Goal: Task Accomplishment & Management: Complete application form

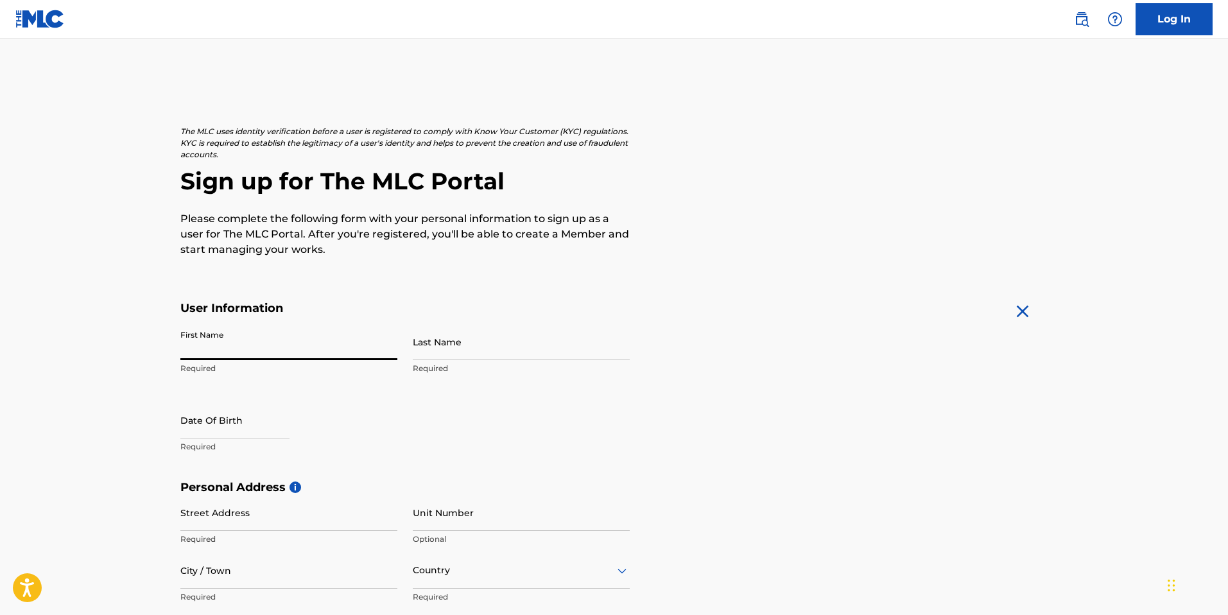
click at [333, 351] on input "First Name" at bounding box center [288, 342] width 217 height 37
type input "[PERSON_NAME]"
type input "[STREET_ADDRESS]"
type input "Armona"
type input "[GEOGRAPHIC_DATA]"
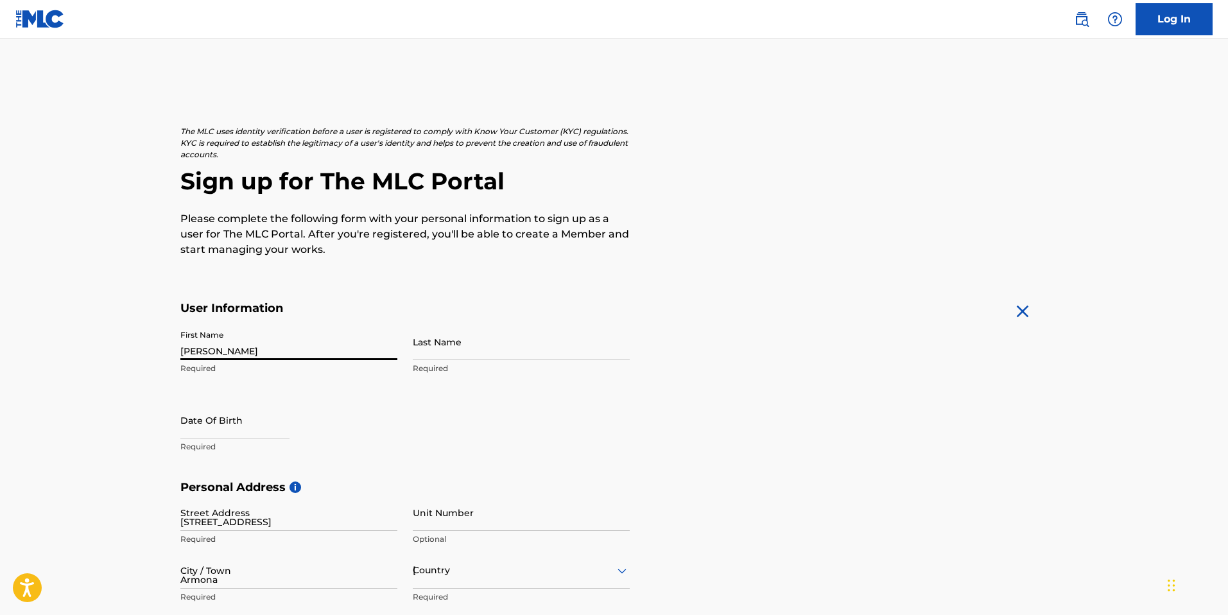
type input "[US_STATE]"
type input "93202"
type input "559"
type input "6702660"
type input "[EMAIL_ADDRESS][DOMAIN_NAME]"
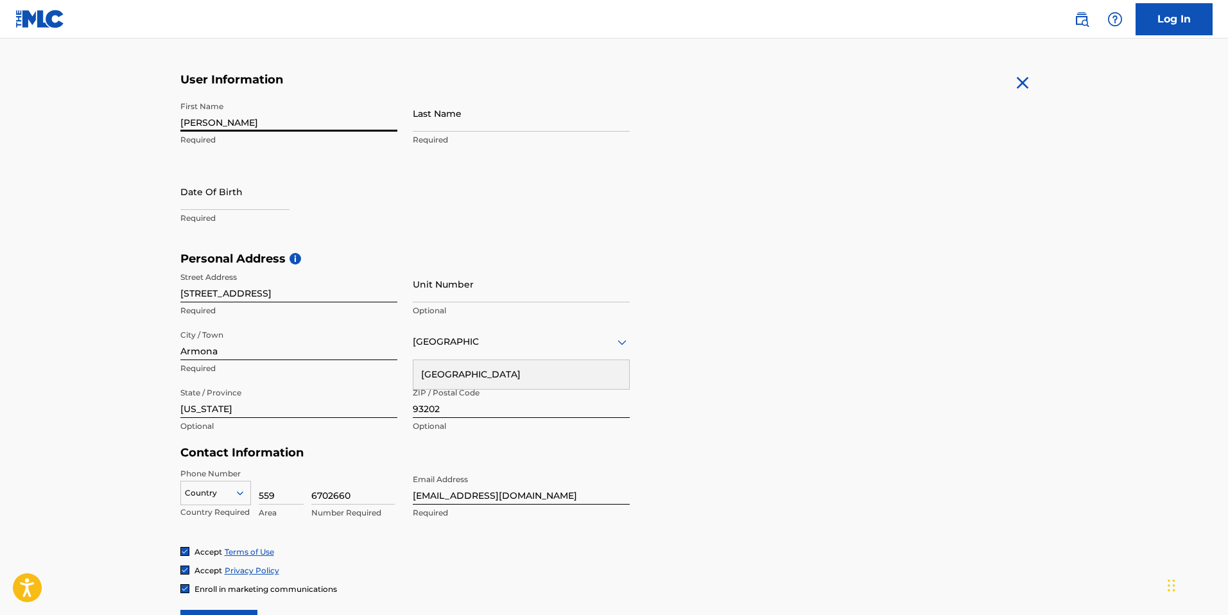
scroll to position [237, 0]
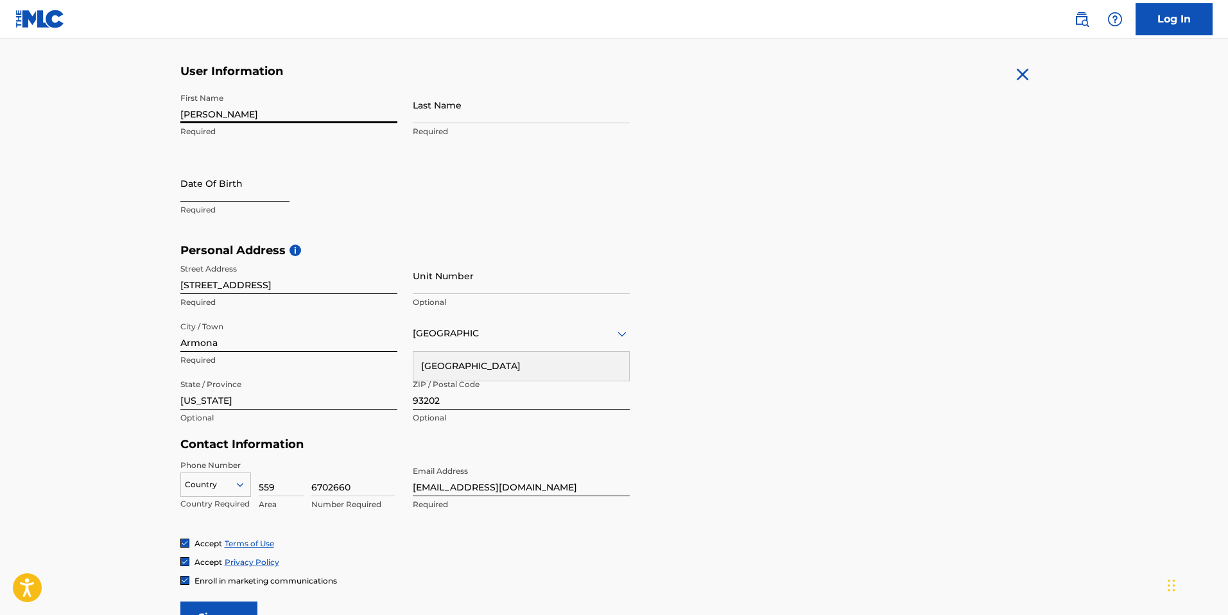
select select "8"
select select "2025"
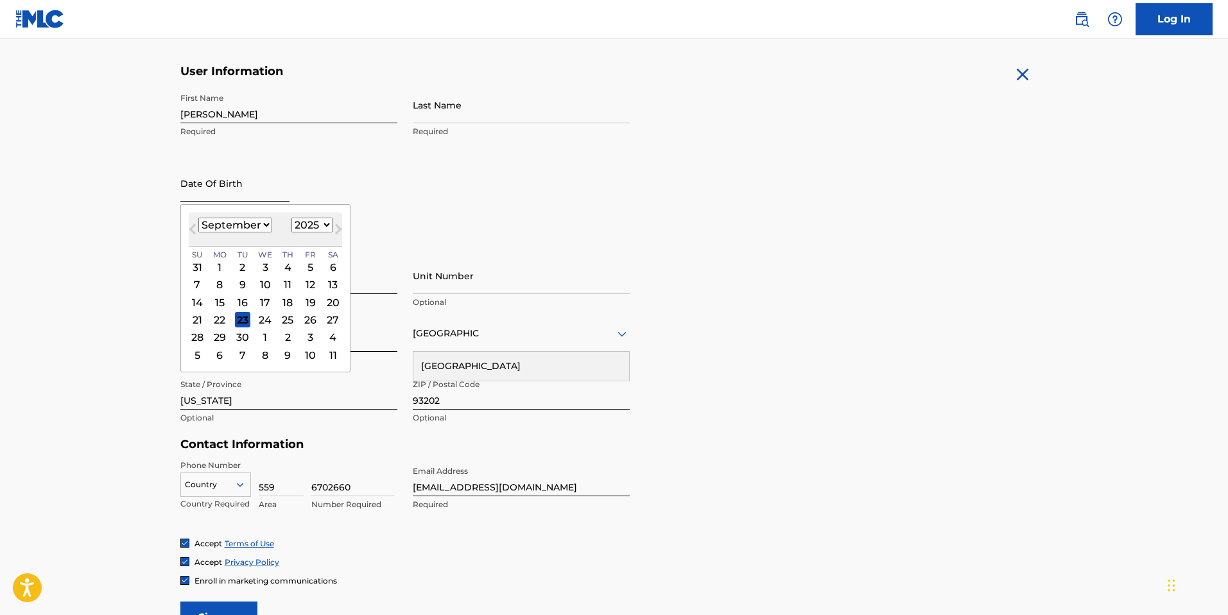
click at [238, 193] on input "text" at bounding box center [234, 183] width 109 height 37
click at [261, 224] on select "January February March April May June July August September October November De…" at bounding box center [235, 225] width 74 height 15
select select "6"
click at [198, 218] on select "January February March April May June July August September October November De…" at bounding box center [235, 225] width 74 height 15
click at [320, 224] on select "1899 1900 1901 1902 1903 1904 1905 1906 1907 1908 1909 1910 1911 1912 1913 1914…" at bounding box center [312, 225] width 41 height 15
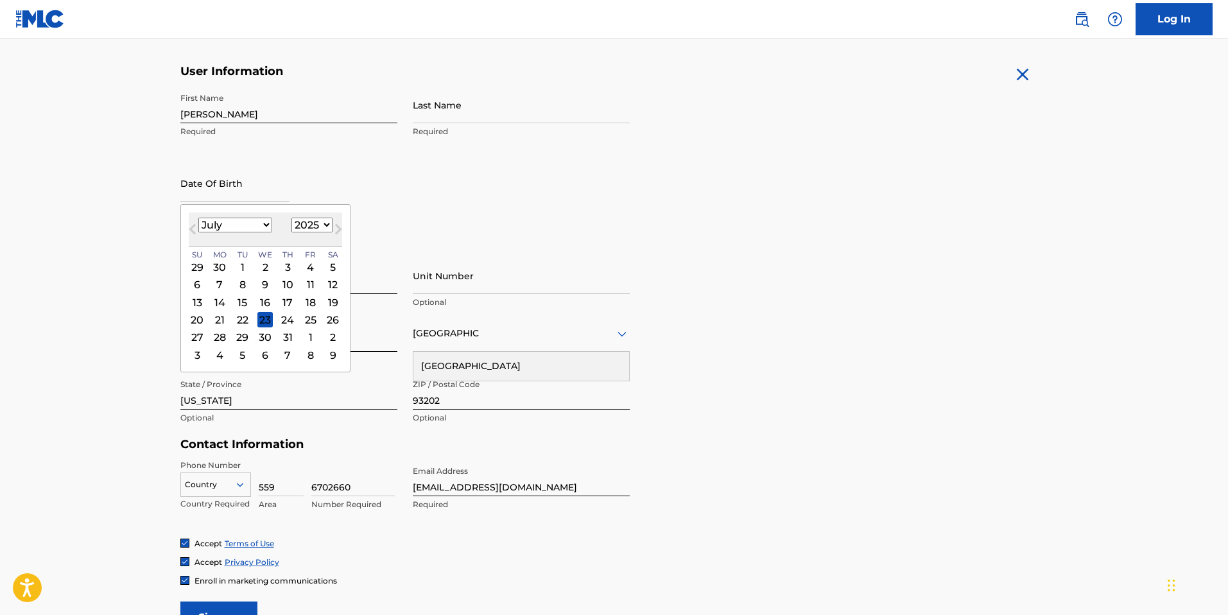
select select "1991"
click at [292, 218] on select "1899 1900 1901 1902 1903 1904 1905 1906 1907 1908 1909 1910 1911 1912 1913 1914…" at bounding box center [312, 225] width 41 height 15
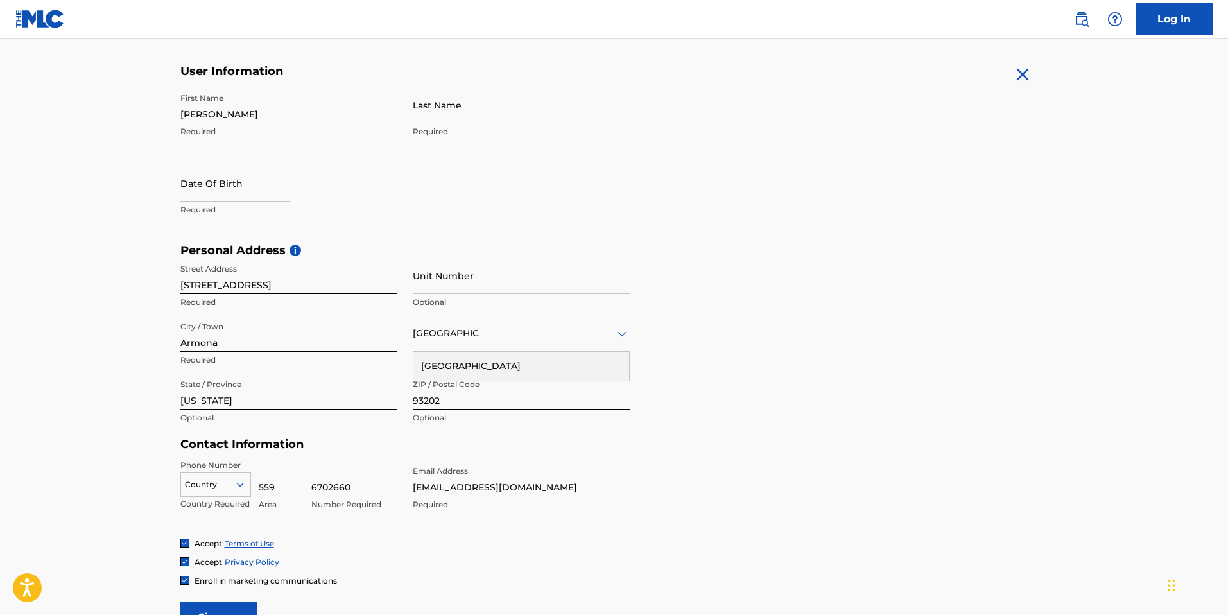
click at [470, 111] on input "Last Name" at bounding box center [521, 105] width 217 height 37
type input "[PERSON_NAME]"
click at [228, 196] on input "text" at bounding box center [234, 183] width 109 height 37
select select "8"
select select "2025"
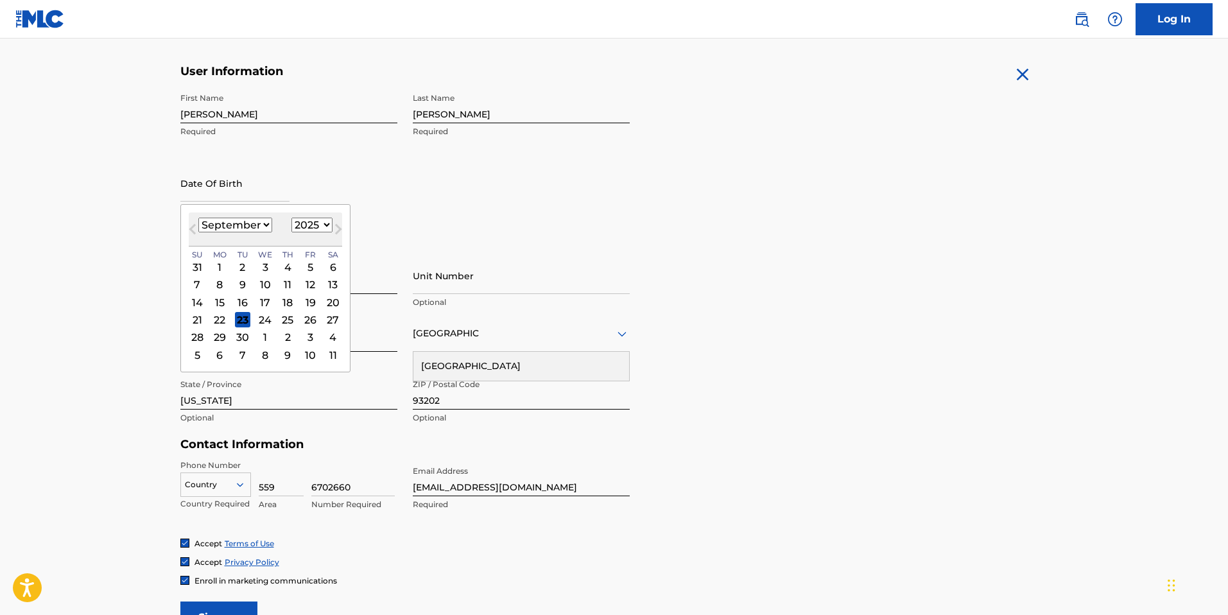
click at [254, 222] on select "January February March April May June July August September October November De…" at bounding box center [235, 225] width 74 height 15
select select "6"
click at [198, 218] on select "January February March April May June July August September October November De…" at bounding box center [235, 225] width 74 height 15
click at [308, 225] on select "1899 1900 1901 1902 1903 1904 1905 1906 1907 1908 1909 1910 1911 1912 1913 1914…" at bounding box center [312, 225] width 41 height 15
select select "1991"
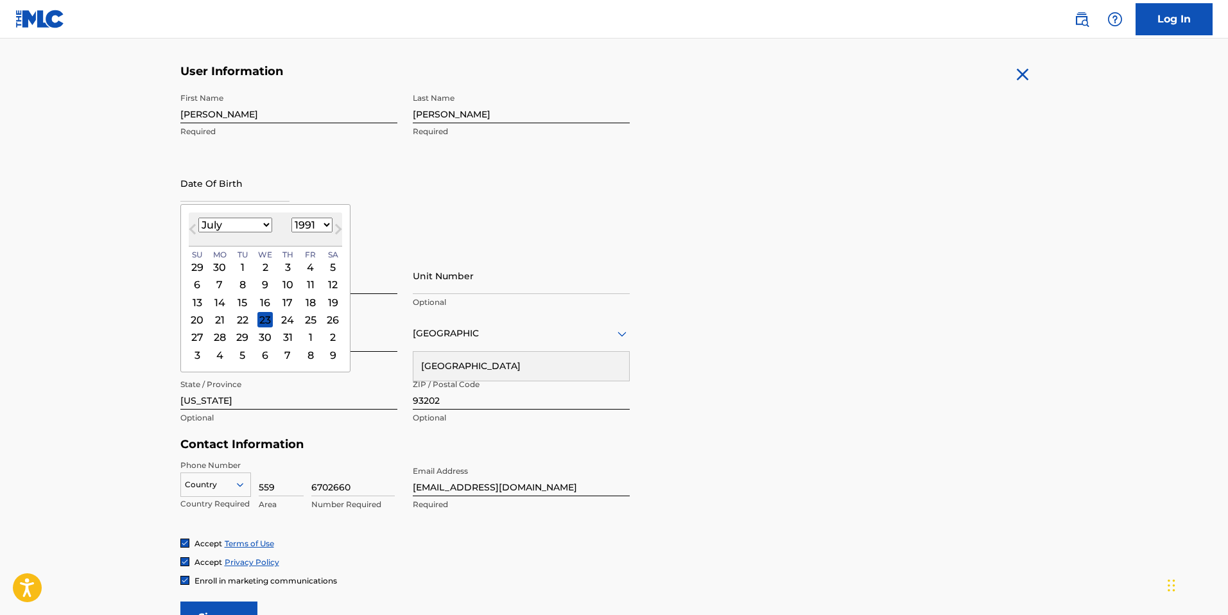
click at [292, 218] on select "1899 1900 1901 1902 1903 1904 1905 1906 1907 1908 1909 1910 1911 1912 1913 1914…" at bounding box center [312, 225] width 41 height 15
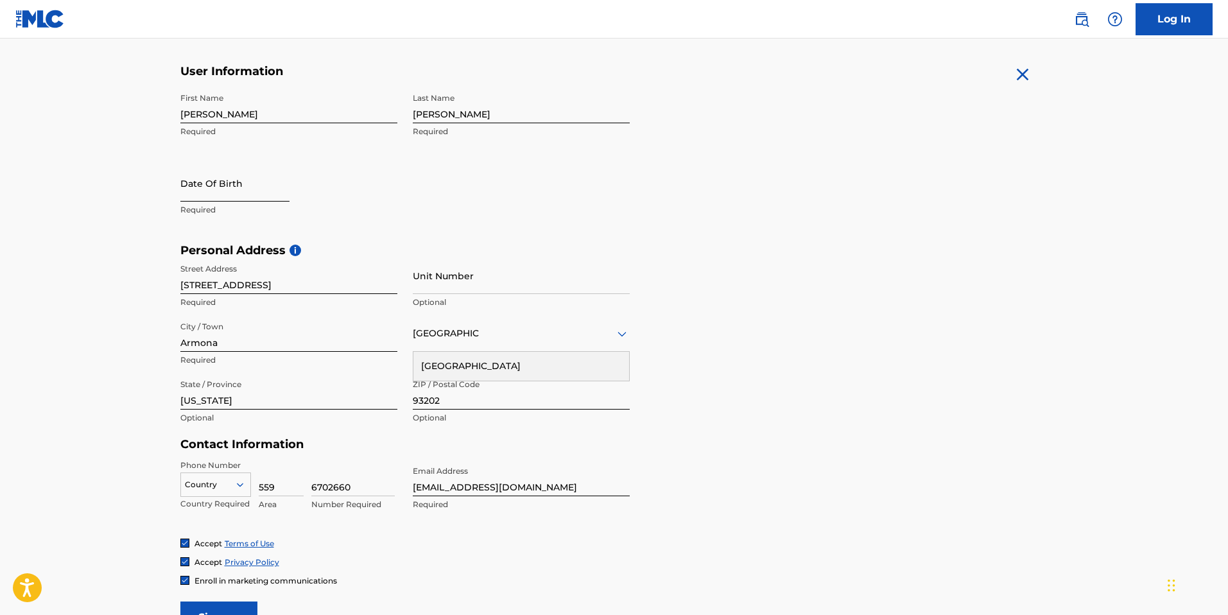
click at [230, 197] on input "text" at bounding box center [234, 183] width 109 height 37
select select "8"
select select "2025"
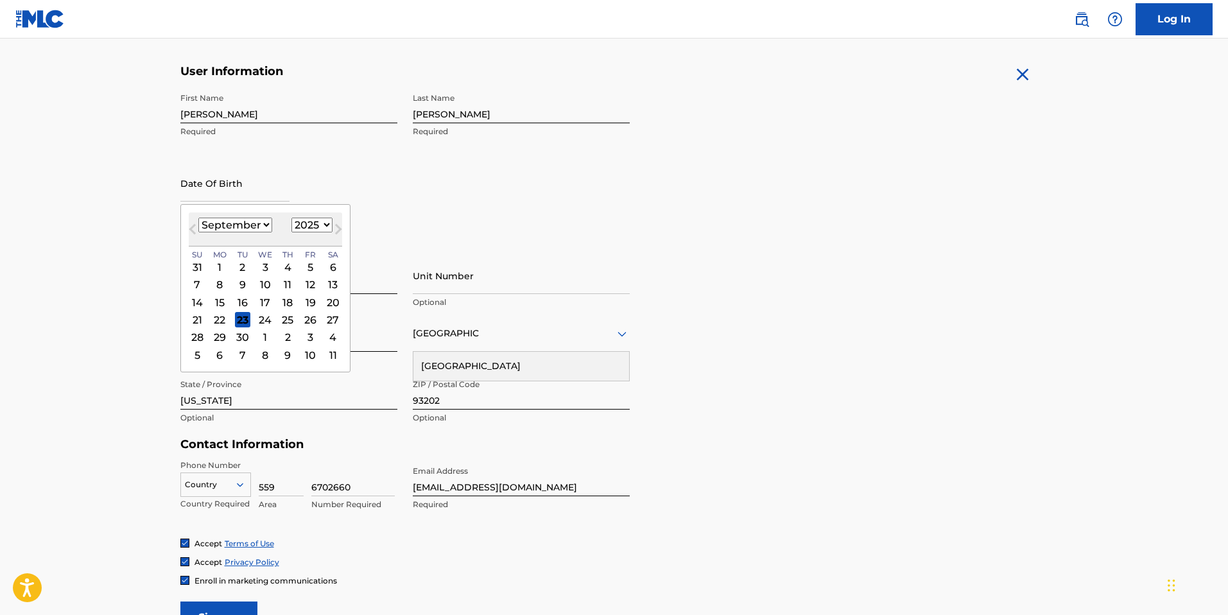
click at [250, 223] on select "January February March April May June July August September October November De…" at bounding box center [235, 225] width 74 height 15
select select "6"
click at [198, 218] on select "January February March April May June July August September October November De…" at bounding box center [235, 225] width 74 height 15
click at [302, 227] on select "1899 1900 1901 1902 1903 1904 1905 1906 1907 1908 1909 1910 1911 1912 1913 1914…" at bounding box center [312, 225] width 41 height 15
select select "1991"
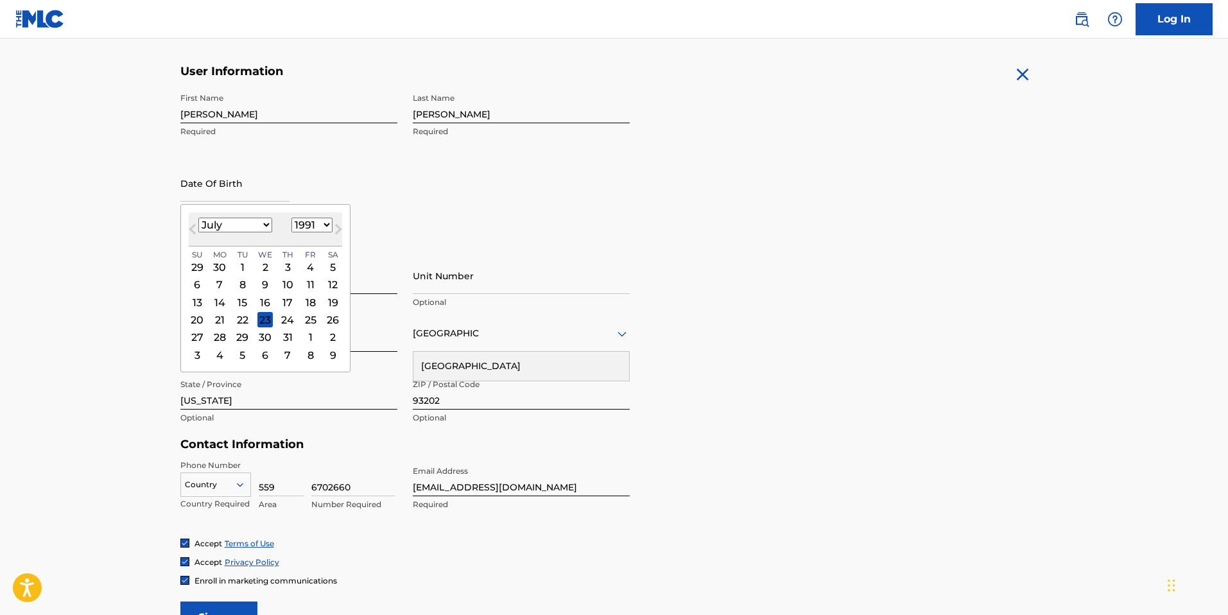
click at [292, 218] on select "1899 1900 1901 1902 1903 1904 1905 1906 1907 1908 1909 1910 1911 1912 1913 1914…" at bounding box center [312, 225] width 41 height 15
click at [264, 318] on div "24" at bounding box center [264, 319] width 15 height 15
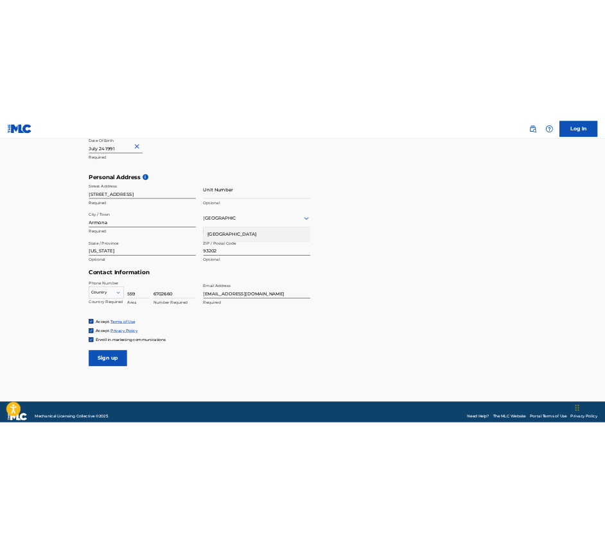
scroll to position [371, 0]
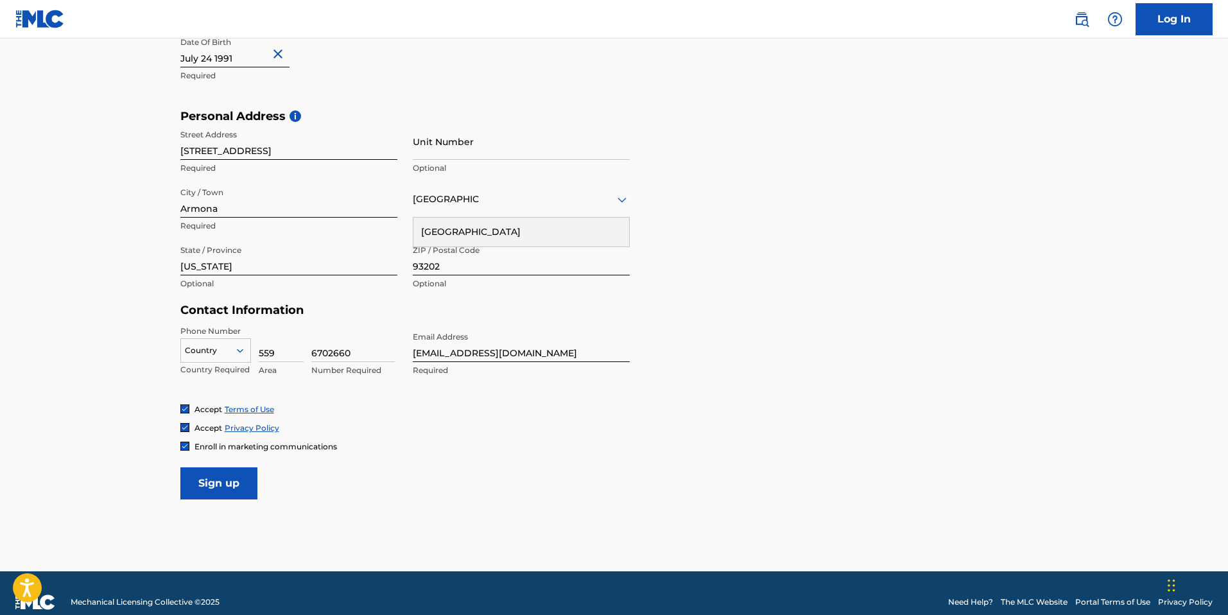
click at [455, 353] on input "[EMAIL_ADDRESS][DOMAIN_NAME]" at bounding box center [521, 344] width 217 height 37
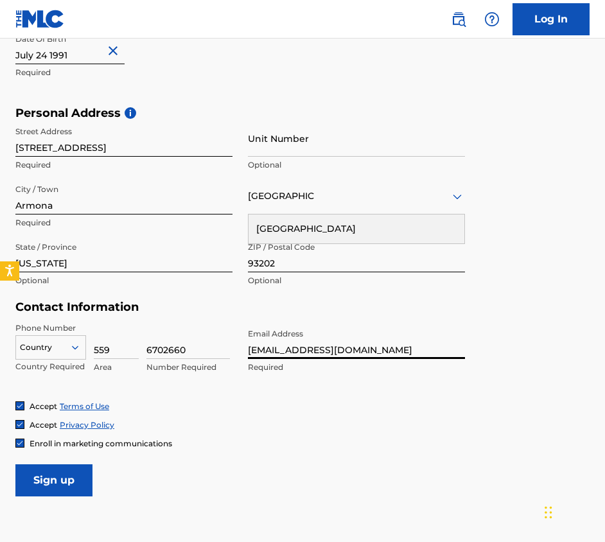
paste input "[EMAIL_ADDRESS]"
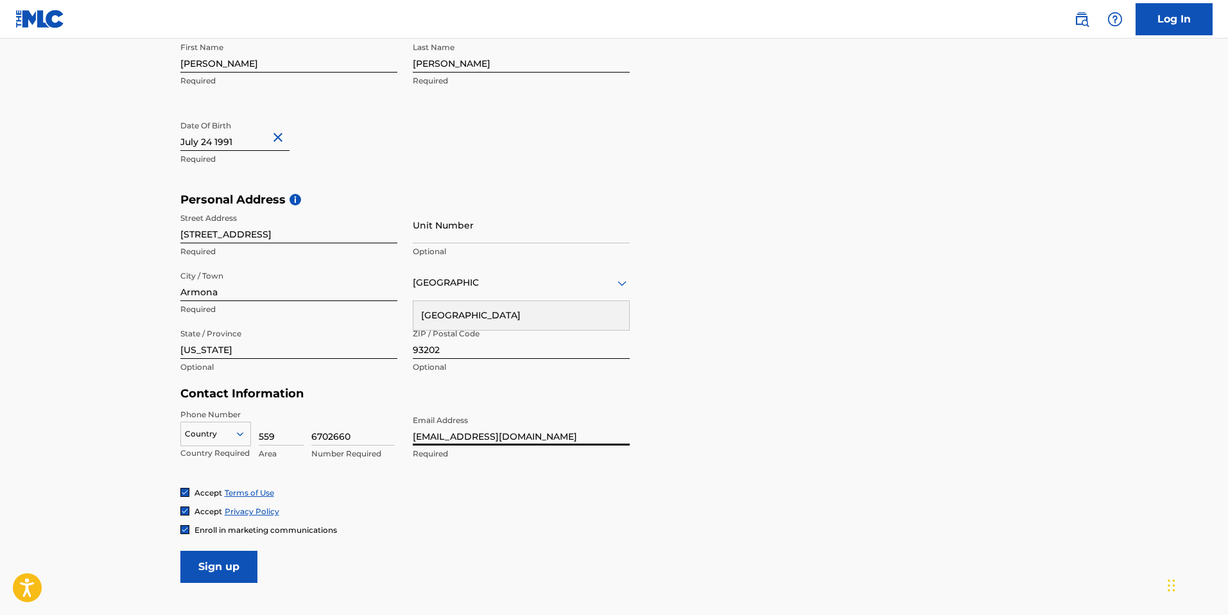
scroll to position [309, 0]
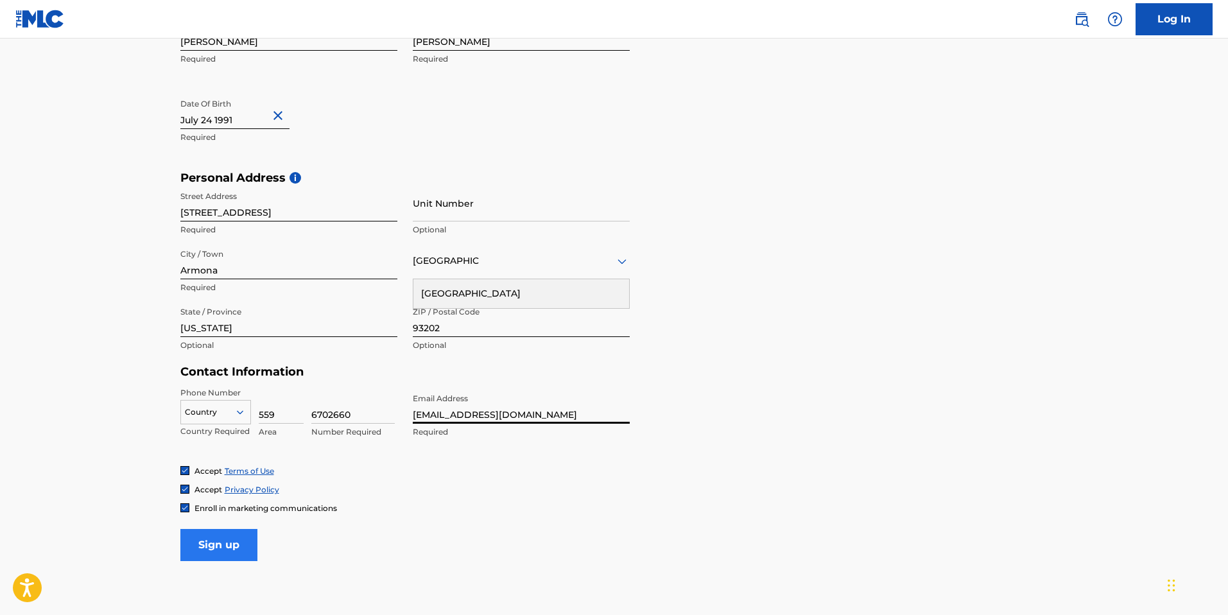
type input "[EMAIL_ADDRESS][DOMAIN_NAME]"
click at [222, 548] on input "Sign up" at bounding box center [218, 545] width 77 height 32
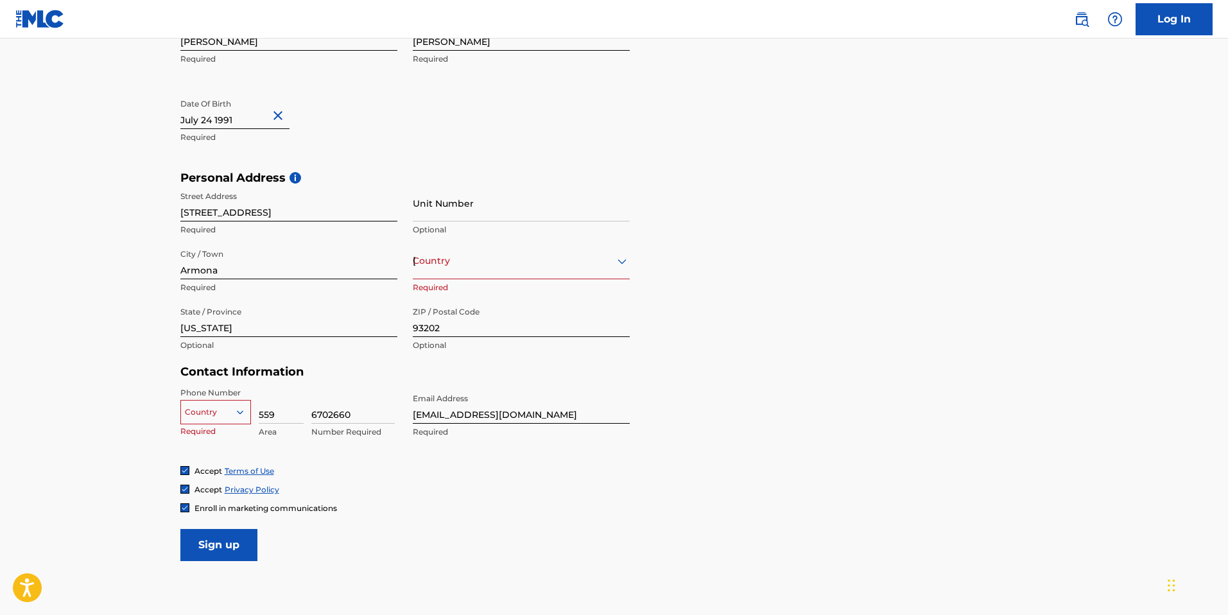
click at [239, 414] on icon at bounding box center [239, 412] width 6 height 4
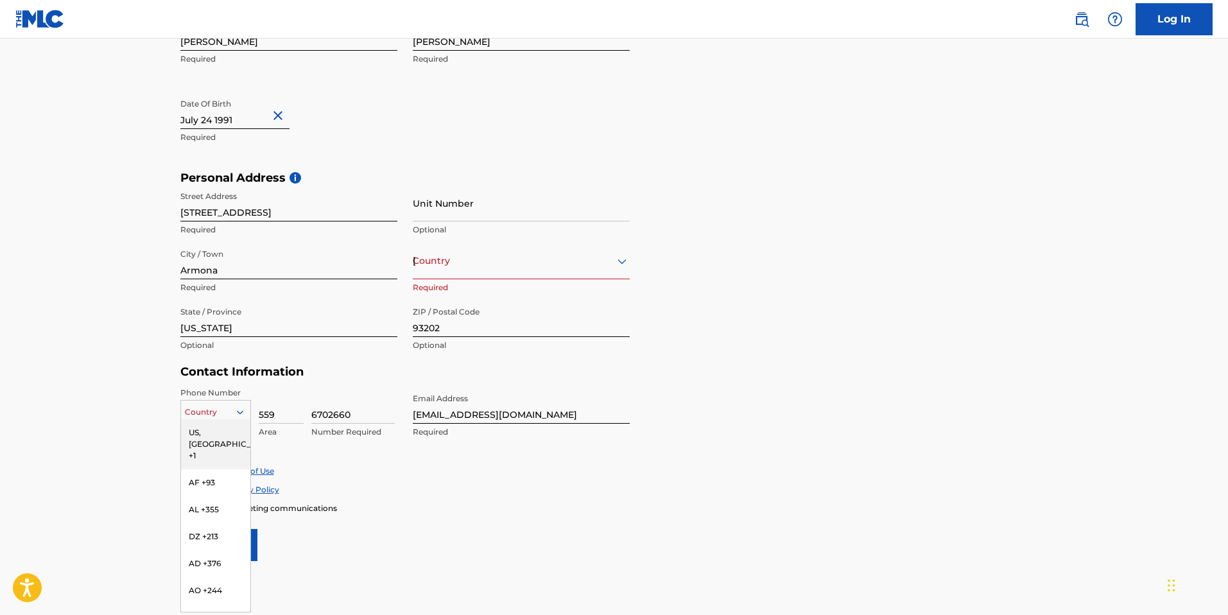
click at [225, 433] on div "US, [GEOGRAPHIC_DATA] +1" at bounding box center [215, 444] width 69 height 50
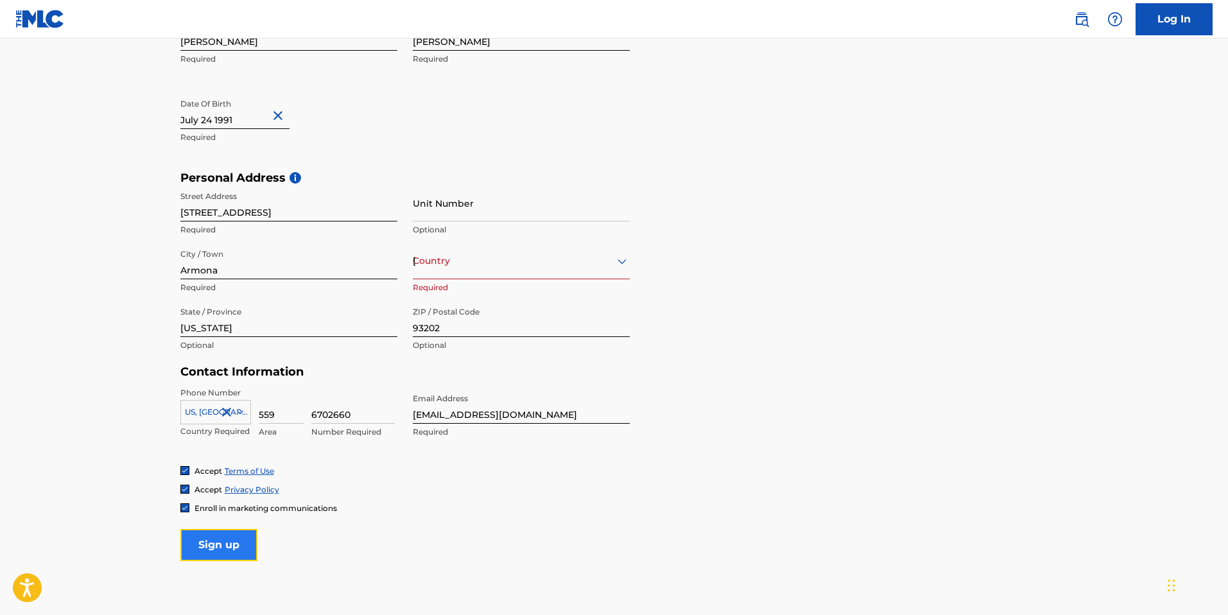
click at [242, 536] on input "Sign up" at bounding box center [218, 545] width 77 height 32
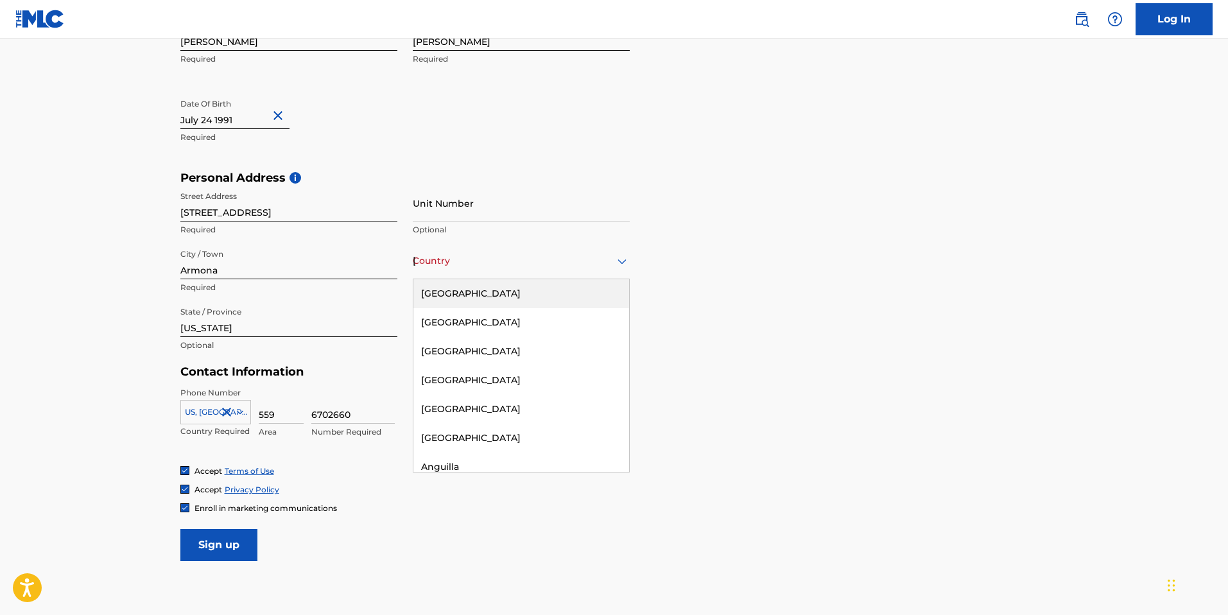
click at [607, 269] on div "Country [GEOGRAPHIC_DATA]" at bounding box center [521, 261] width 217 height 37
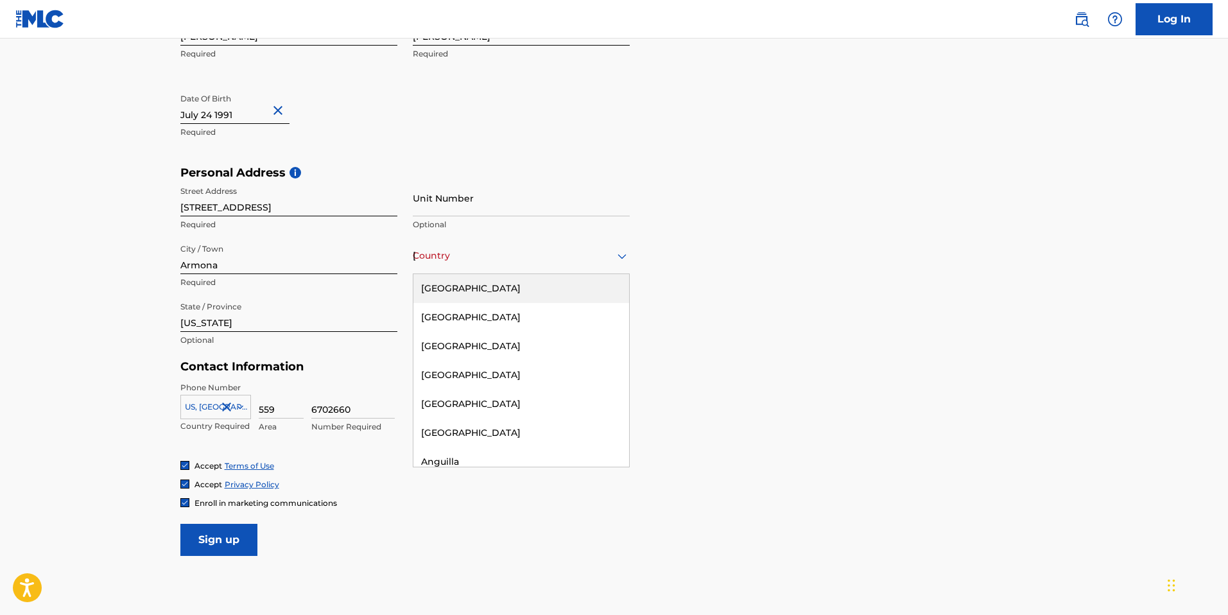
scroll to position [315, 0]
click at [483, 297] on div "[GEOGRAPHIC_DATA]" at bounding box center [522, 288] width 216 height 29
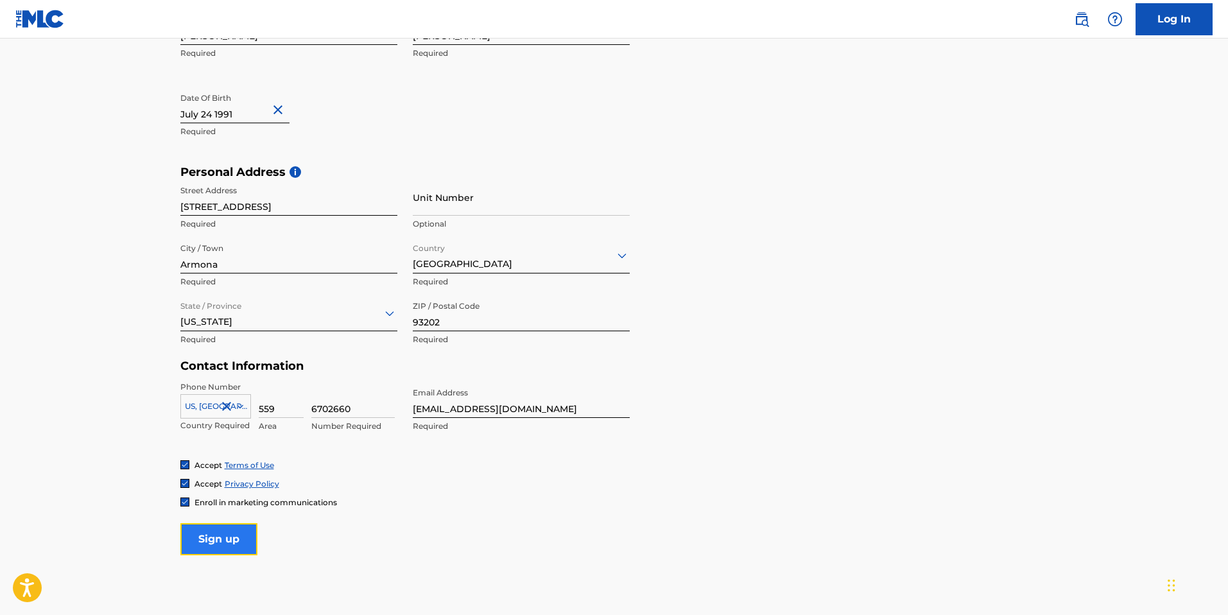
click at [209, 546] on input "Sign up" at bounding box center [218, 539] width 77 height 32
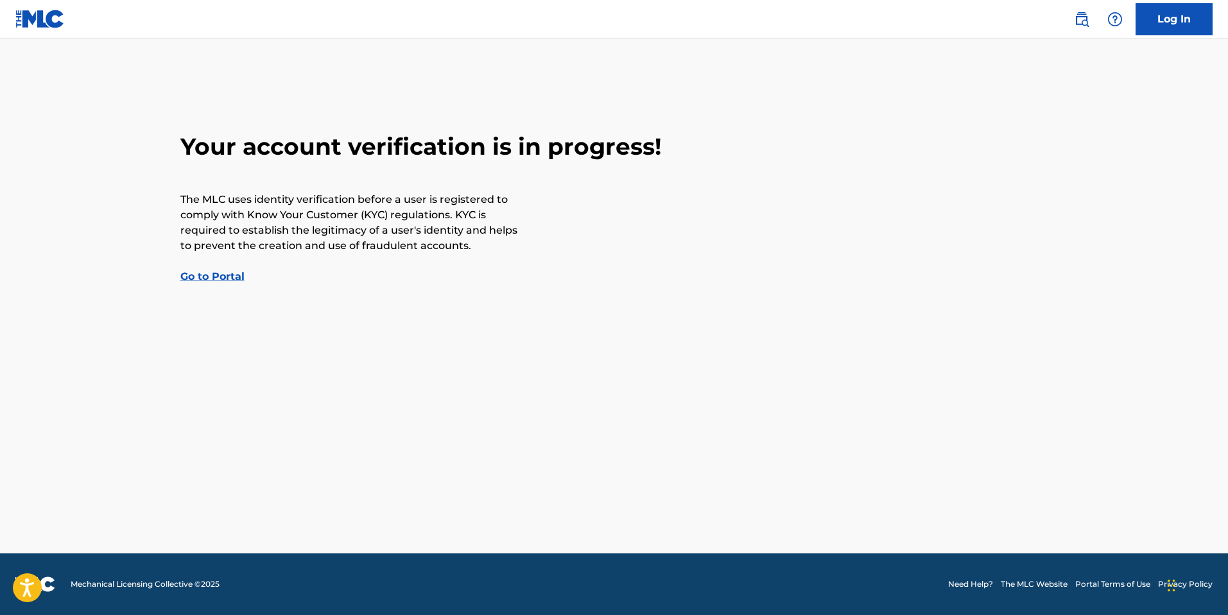
click at [218, 278] on link "Go to Portal" at bounding box center [212, 276] width 64 height 12
